Goal: Task Accomplishment & Management: Manage account settings

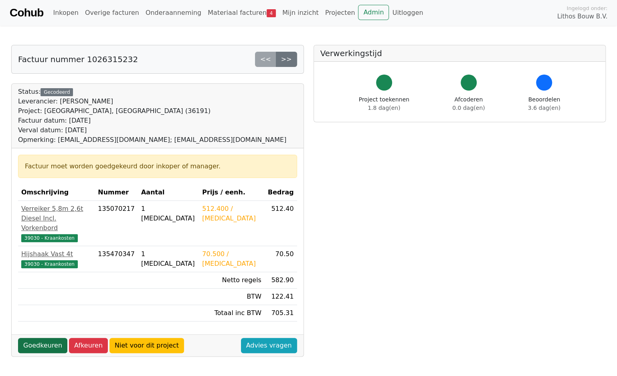
click at [46, 338] on link "Goedkeuren" at bounding box center [42, 345] width 49 height 15
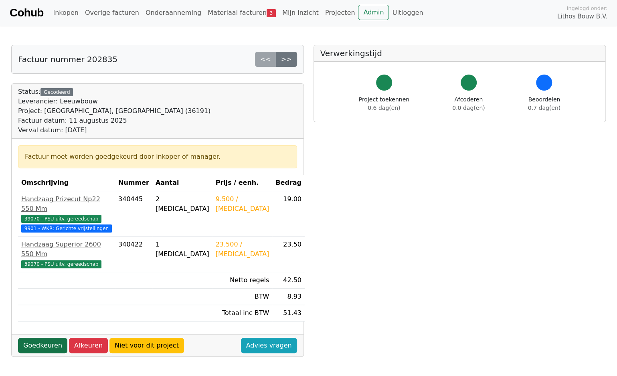
click at [42, 338] on link "Goedkeuren" at bounding box center [42, 345] width 49 height 15
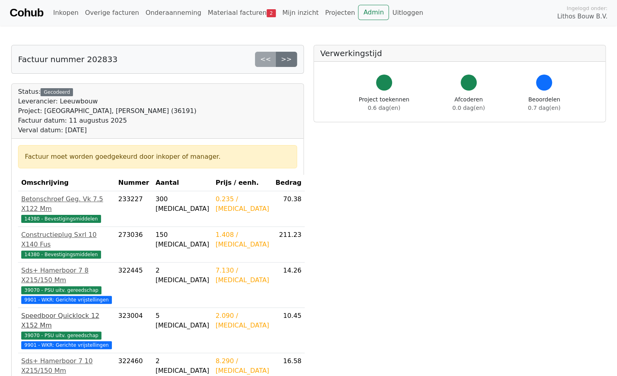
scroll to position [120, 0]
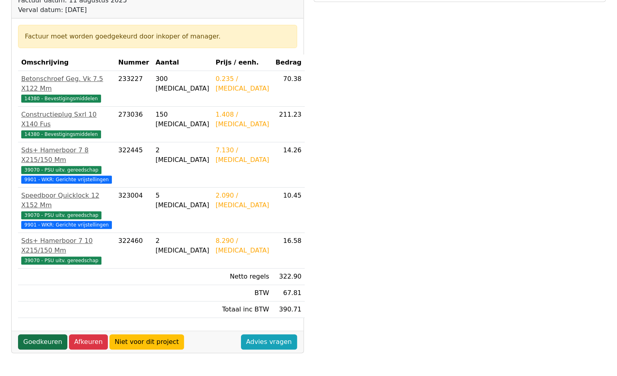
click at [41, 334] on link "Goedkeuren" at bounding box center [42, 341] width 49 height 15
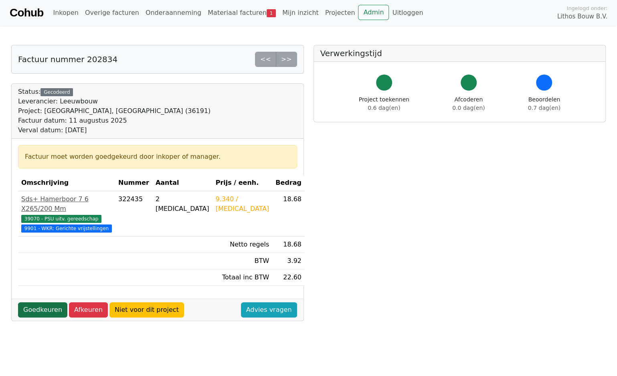
click at [50, 309] on link "Goedkeuren" at bounding box center [42, 309] width 49 height 15
